Goal: Transaction & Acquisition: Purchase product/service

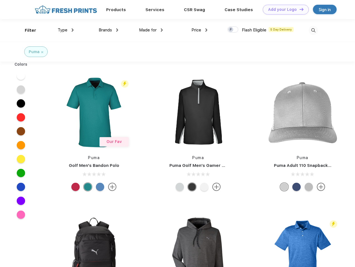
click at [284, 9] on link "Add your Logo Design Tool" at bounding box center [286, 10] width 46 height 10
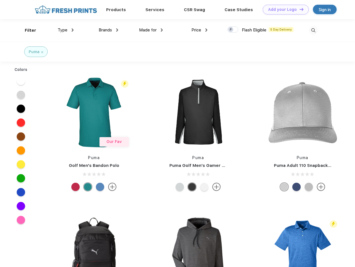
click at [0, 0] on div "Design Tool" at bounding box center [0, 0] width 0 height 0
click at [299, 9] on link "Add your Logo Design Tool" at bounding box center [286, 10] width 46 height 10
click at [27, 30] on div "Filter" at bounding box center [30, 30] width 11 height 6
click at [66, 30] on span "Type" at bounding box center [63, 30] width 10 height 5
click at [108, 30] on span "Brands" at bounding box center [105, 30] width 13 height 5
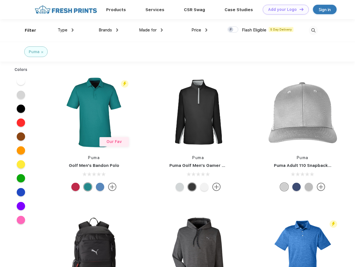
click at [151, 30] on span "Made for" at bounding box center [148, 30] width 18 height 5
click at [199, 30] on span "Price" at bounding box center [196, 30] width 10 height 5
click at [233, 30] on div at bounding box center [232, 29] width 11 height 6
click at [231, 30] on input "checkbox" at bounding box center [229, 28] width 4 height 4
click at [313, 30] on img at bounding box center [313, 30] width 9 height 9
